Goal: Transaction & Acquisition: Purchase product/service

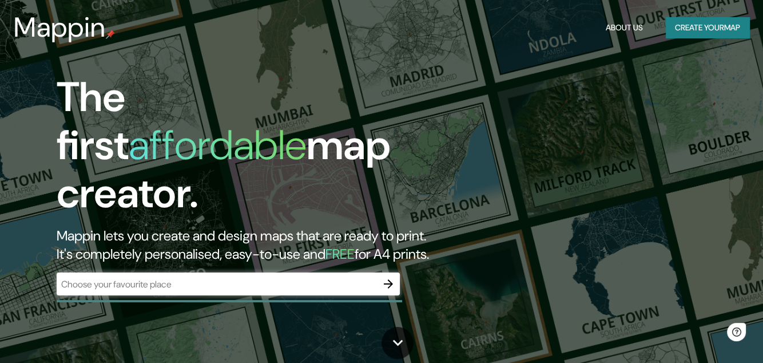
click at [118, 280] on div "​" at bounding box center [228, 283] width 343 height 23
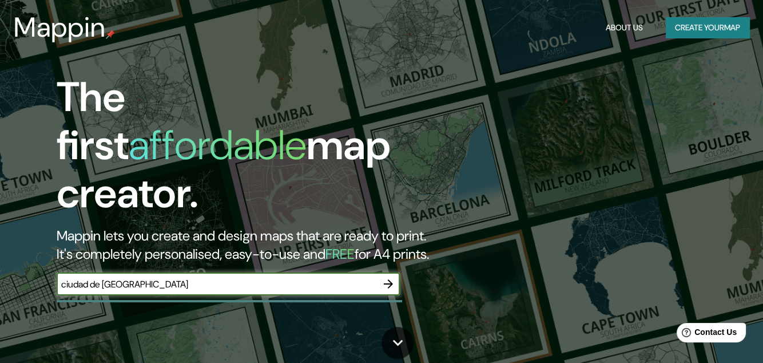
type input "ciudad de [GEOGRAPHIC_DATA]"
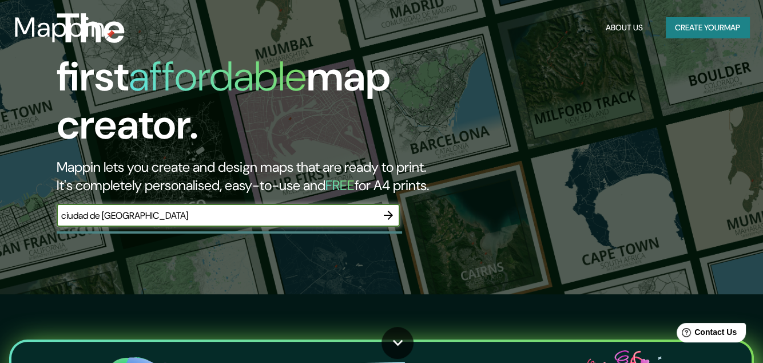
scroll to position [114, 0]
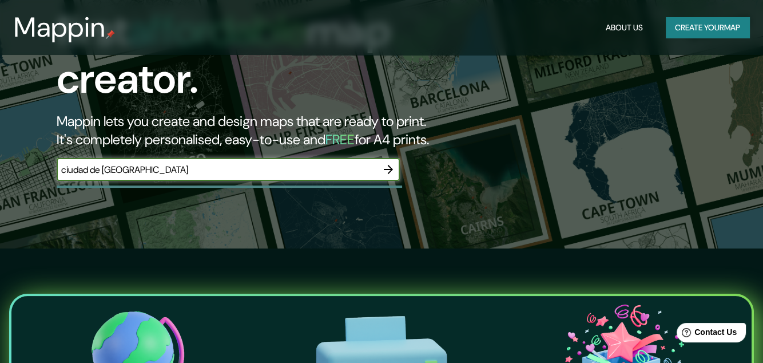
click at [384, 162] on icon "button" at bounding box center [388, 169] width 14 height 14
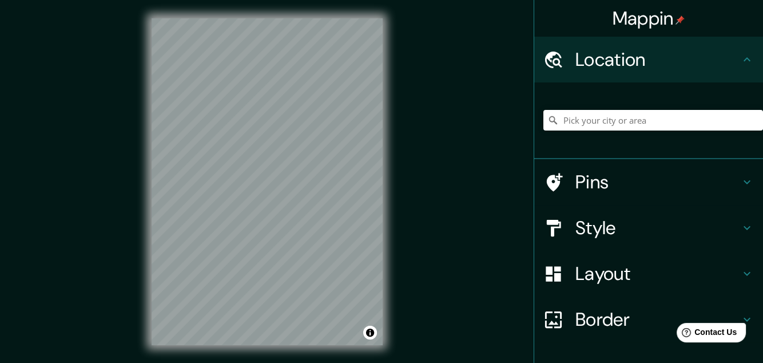
click at [420, 176] on div "Mappin Location Pins Style Layout Border Choose a border. Hint : you can make l…" at bounding box center [381, 190] width 763 height 381
click at [424, 152] on div "Mappin Location Pins Style Layout Border Choose a border. Hint : you can make l…" at bounding box center [381, 190] width 763 height 381
click at [604, 120] on input "Pick your city or area" at bounding box center [653, 120] width 220 height 21
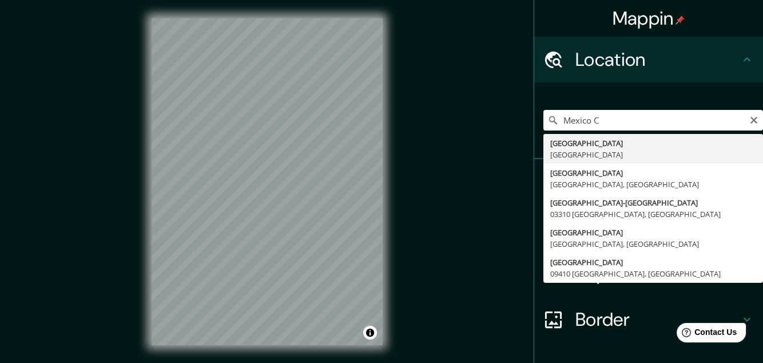
type input "[GEOGRAPHIC_DATA], [GEOGRAPHIC_DATA]"
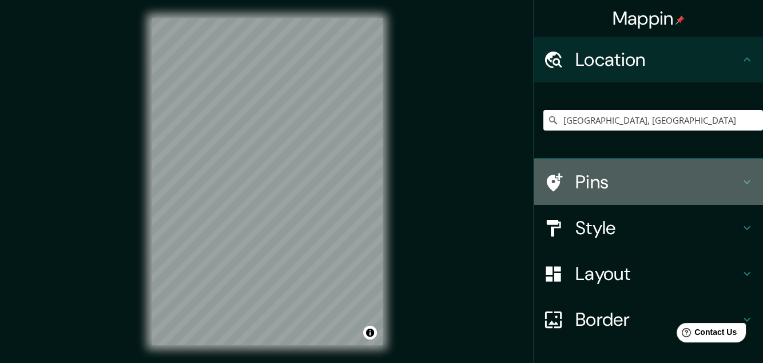
click at [594, 188] on h4 "Pins" at bounding box center [657, 181] width 165 height 23
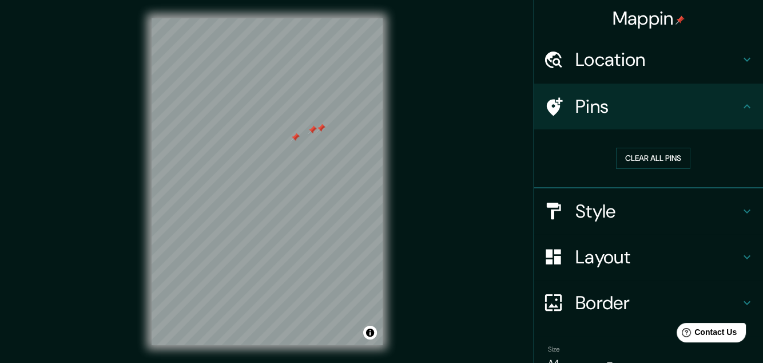
click at [297, 138] on div at bounding box center [294, 137] width 9 height 9
click at [627, 146] on div "Clear all pins" at bounding box center [653, 157] width 220 height 39
click at [628, 161] on button "Clear all pins" at bounding box center [653, 158] width 74 height 21
click at [597, 213] on h4 "Style" at bounding box center [657, 211] width 165 height 23
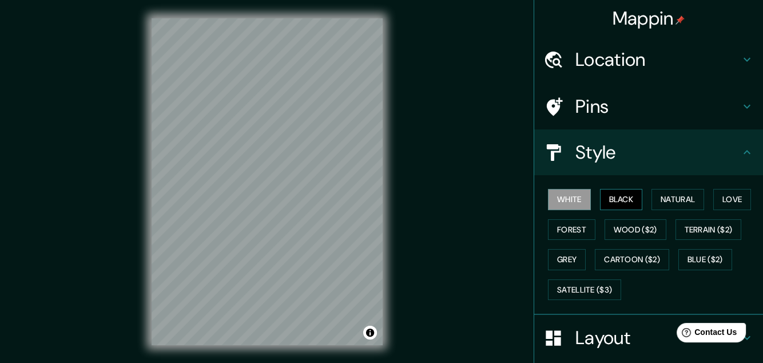
click at [608, 192] on button "Black" at bounding box center [621, 199] width 43 height 21
click at [660, 198] on button "Natural" at bounding box center [677, 199] width 53 height 21
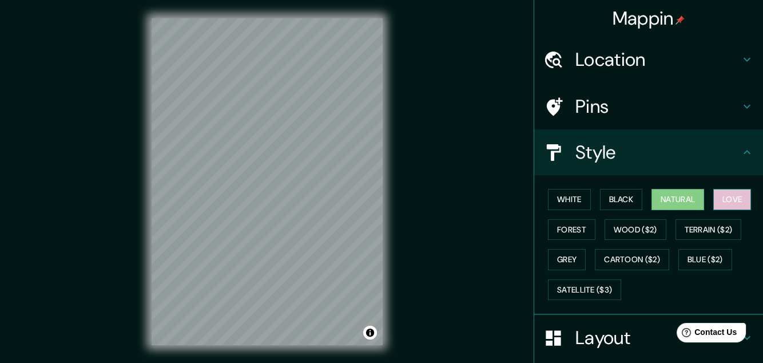
click at [719, 202] on button "Love" at bounding box center [732, 199] width 38 height 21
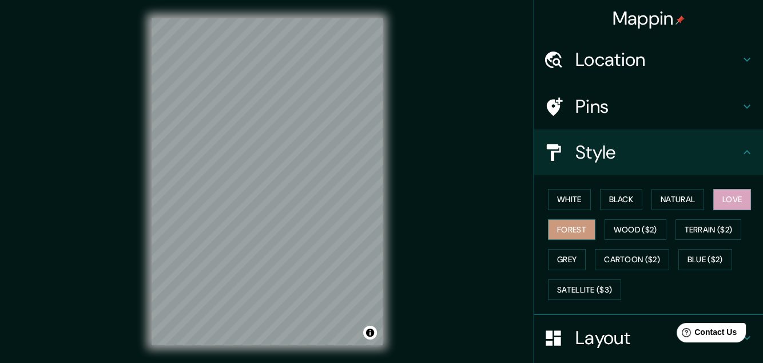
click at [548, 221] on button "Forest" at bounding box center [571, 229] width 47 height 21
click at [623, 231] on button "Wood ($2)" at bounding box center [635, 229] width 62 height 21
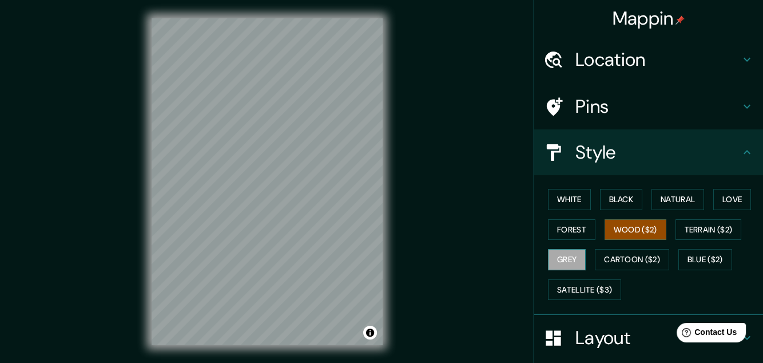
click at [563, 258] on button "Grey" at bounding box center [567, 259] width 38 height 21
click at [562, 197] on button "White" at bounding box center [569, 199] width 43 height 21
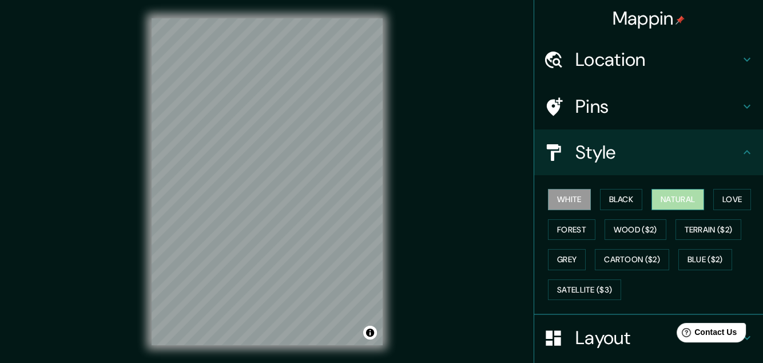
click at [680, 195] on button "Natural" at bounding box center [677, 199] width 53 height 21
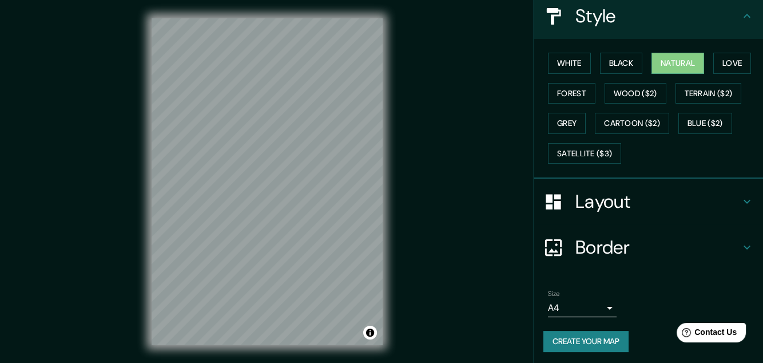
click at [597, 192] on h4 "Layout" at bounding box center [657, 201] width 165 height 23
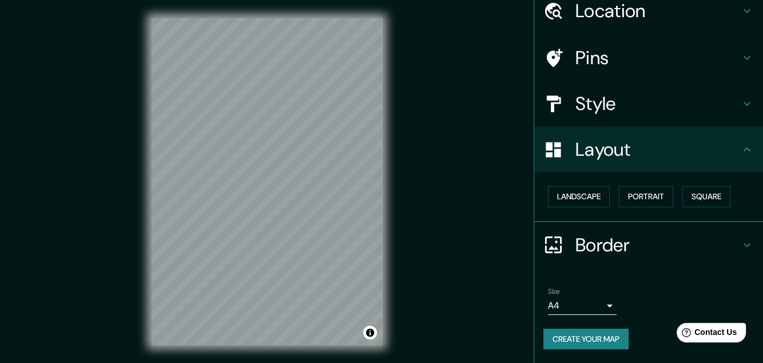
scroll to position [47, 0]
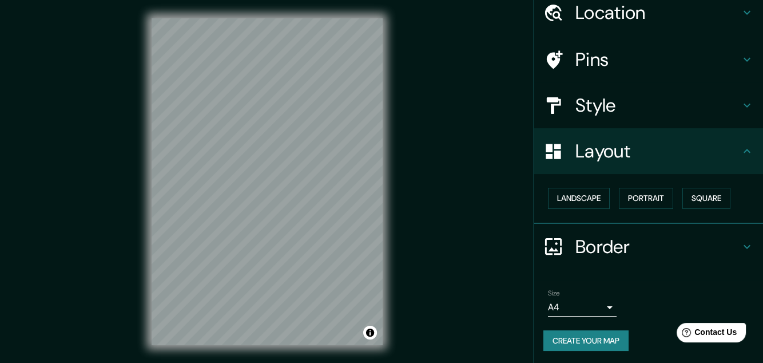
click at [597, 192] on button "Landscape" at bounding box center [579, 198] width 62 height 21
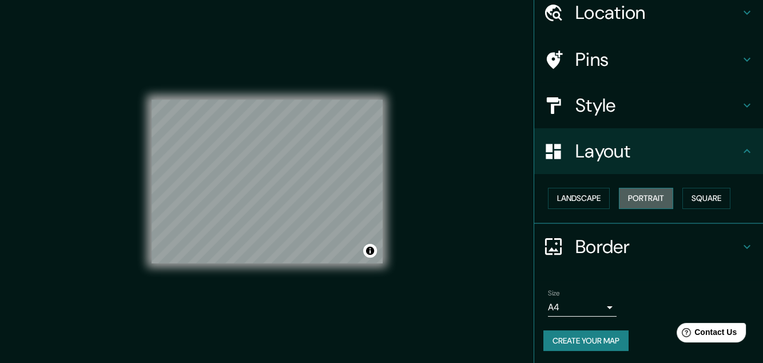
click at [644, 195] on button "Portrait" at bounding box center [646, 198] width 54 height 21
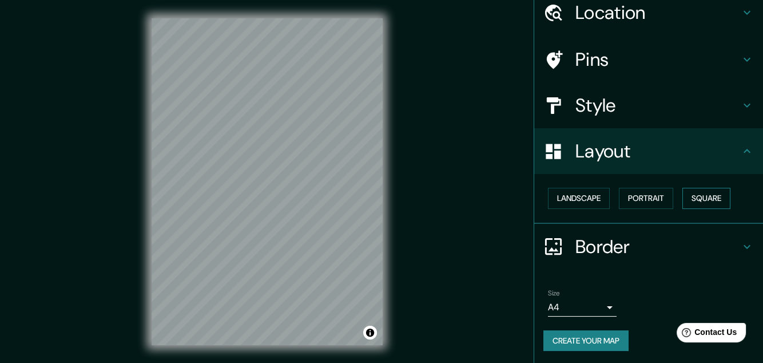
click at [691, 197] on button "Square" at bounding box center [706, 198] width 48 height 21
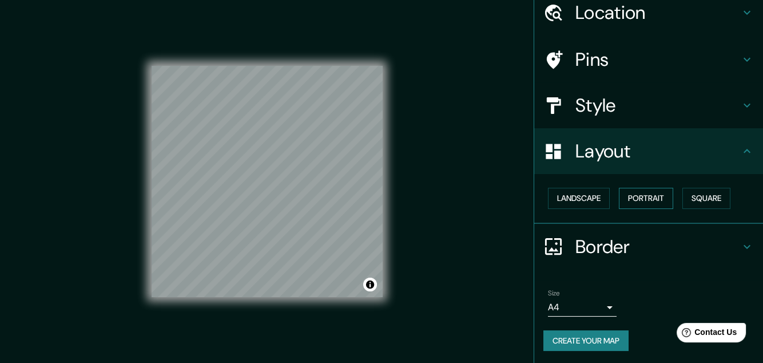
click at [628, 196] on button "Portrait" at bounding box center [646, 198] width 54 height 21
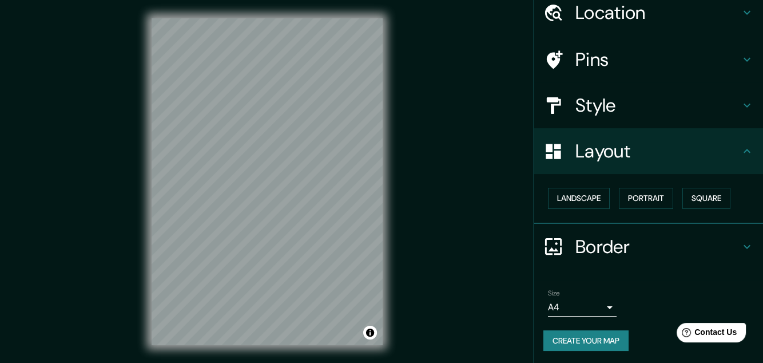
click at [607, 160] on h4 "Layout" at bounding box center [657, 151] width 165 height 23
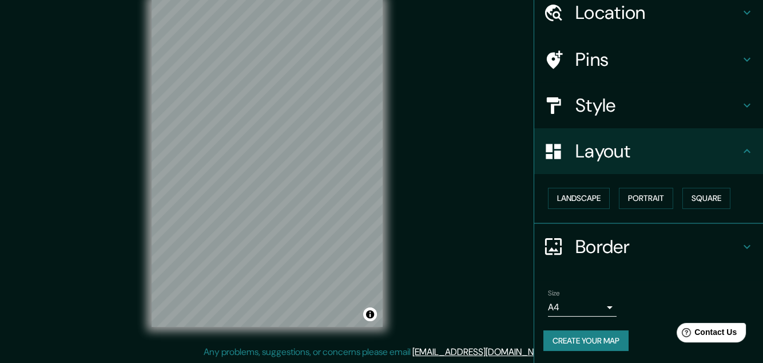
click at [598, 244] on h4 "Border" at bounding box center [657, 246] width 165 height 23
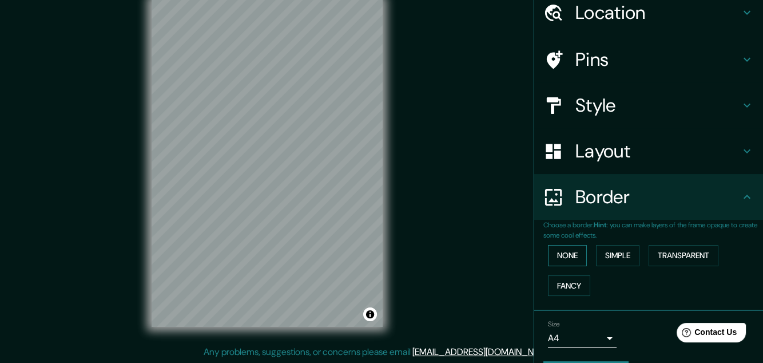
click at [577, 250] on button "None" at bounding box center [567, 255] width 39 height 21
click at [612, 247] on button "Simple" at bounding box center [617, 255] width 43 height 21
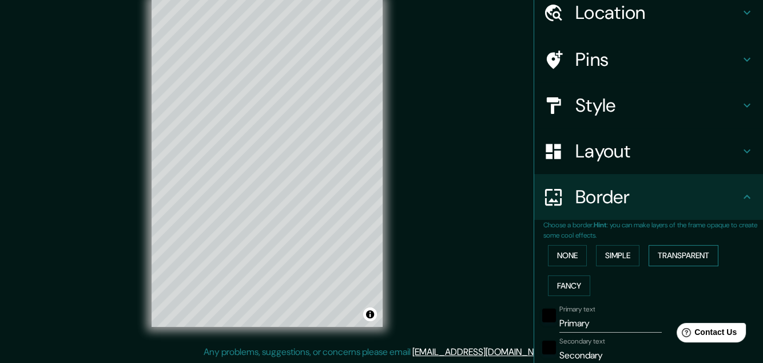
click at [693, 264] on button "Transparent" at bounding box center [683, 255] width 70 height 21
click at [560, 284] on button "Fancy" at bounding box center [569, 285] width 42 height 21
click at [558, 242] on div "None Simple Transparent Fancy" at bounding box center [653, 270] width 220 height 60
click at [552, 242] on div "None Simple Transparent Fancy" at bounding box center [653, 270] width 220 height 60
click at [552, 246] on button "None" at bounding box center [567, 255] width 39 height 21
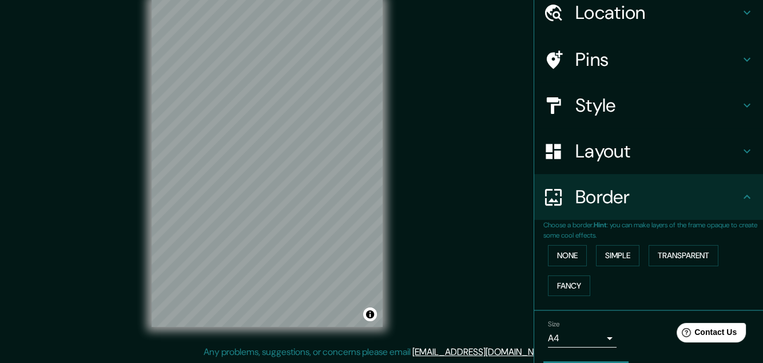
click at [606, 198] on h4 "Border" at bounding box center [657, 196] width 165 height 23
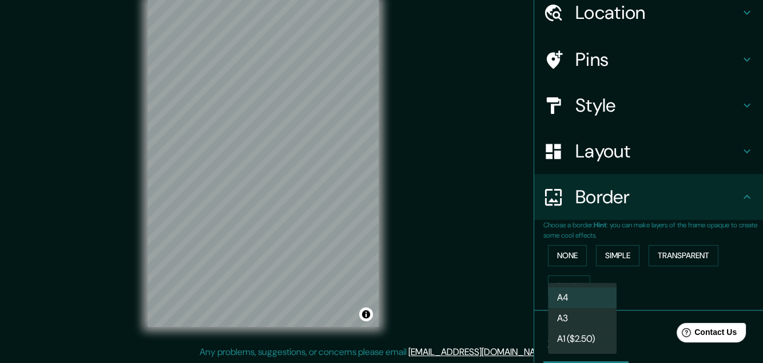
click at [588, 328] on body "Mappin Location [GEOGRAPHIC_DATA], [GEOGRAPHIC_DATA] Pins Style Layout Border C…" at bounding box center [381, 163] width 763 height 363
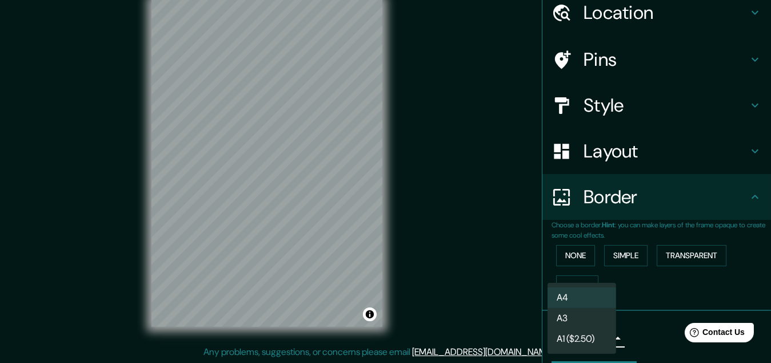
click at [666, 298] on div at bounding box center [385, 181] width 771 height 363
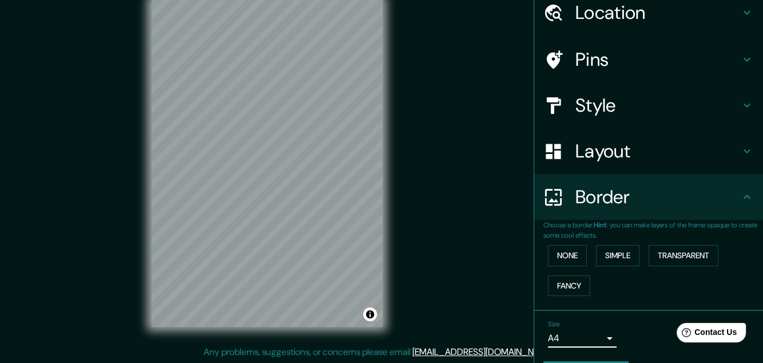
click at [598, 338] on body "Mappin Location [GEOGRAPHIC_DATA], [GEOGRAPHIC_DATA] Pins Style Layout Border C…" at bounding box center [381, 163] width 763 height 363
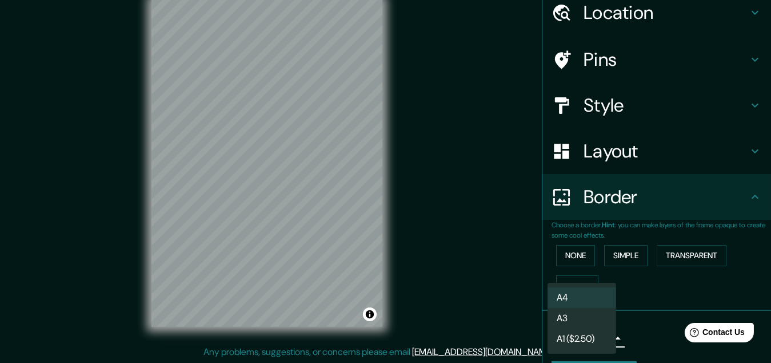
click at [644, 314] on div at bounding box center [385, 181] width 771 height 363
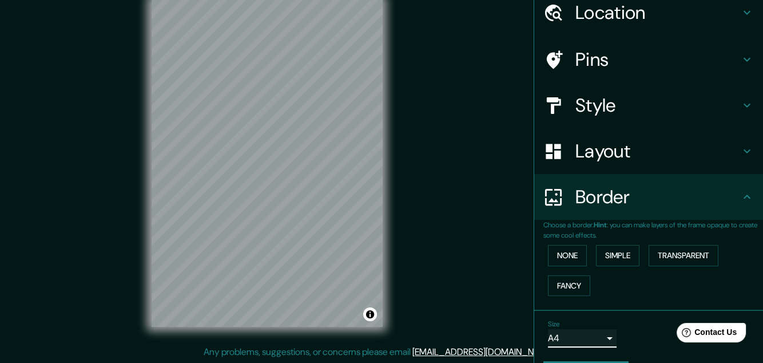
scroll to position [0, 0]
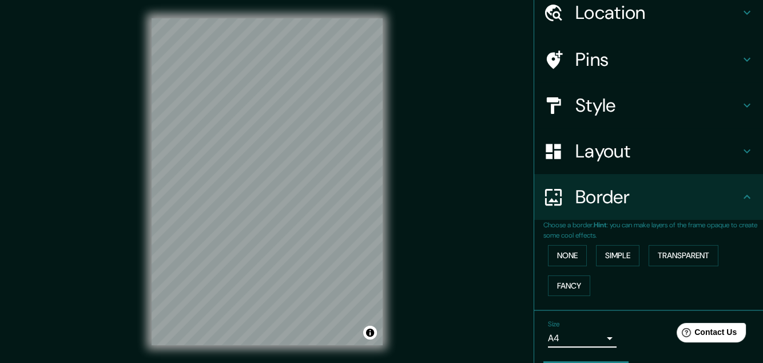
click at [610, 105] on h4 "Style" at bounding box center [657, 105] width 165 height 23
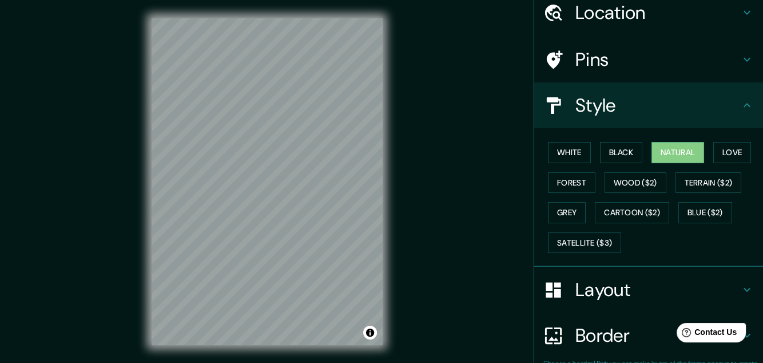
click at [577, 57] on h4 "Pins" at bounding box center [657, 59] width 165 height 23
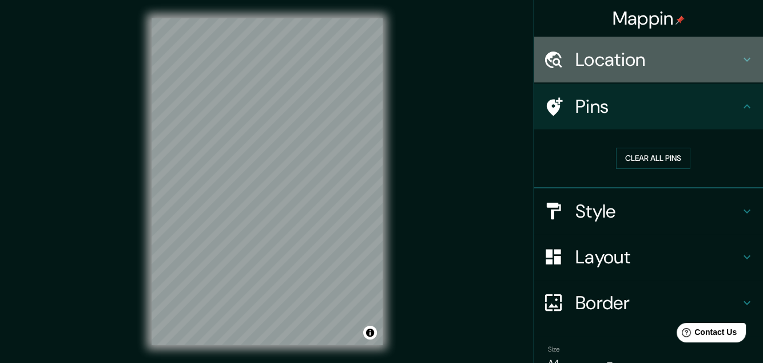
click at [587, 75] on div "Location" at bounding box center [648, 60] width 229 height 46
